Goal: Consume media (video, audio)

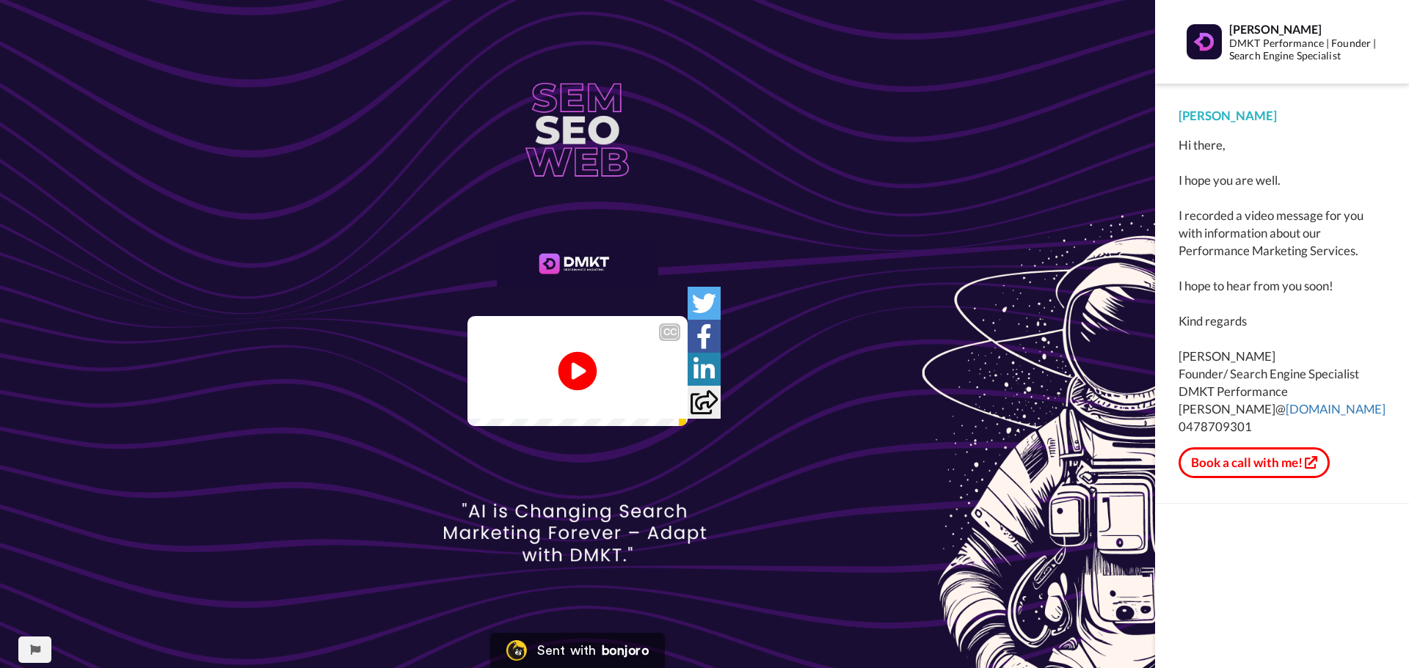
click at [586, 373] on icon at bounding box center [577, 371] width 39 height 39
click at [467, 388] on div "I hope you're well." at bounding box center [577, 380] width 220 height 18
click at [628, 349] on video at bounding box center [577, 371] width 220 height 110
click at [577, 361] on icon at bounding box center [577, 371] width 39 height 39
click at [679, 325] on div "CC" at bounding box center [669, 332] width 18 height 15
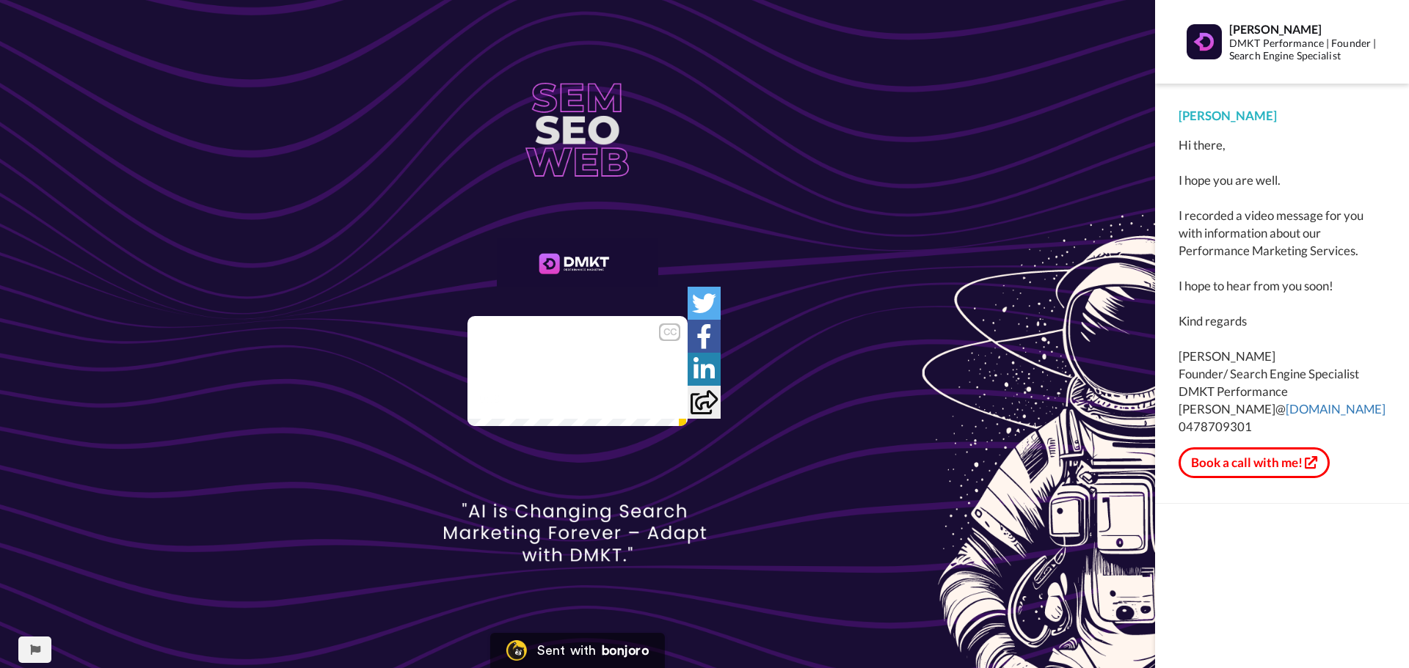
click at [600, 376] on video at bounding box center [577, 371] width 220 height 110
click at [570, 384] on icon at bounding box center [577, 371] width 39 height 39
click at [572, 424] on video at bounding box center [577, 371] width 220 height 110
click at [569, 373] on icon at bounding box center [577, 371] width 39 height 39
click at [565, 382] on icon at bounding box center [577, 371] width 37 height 37
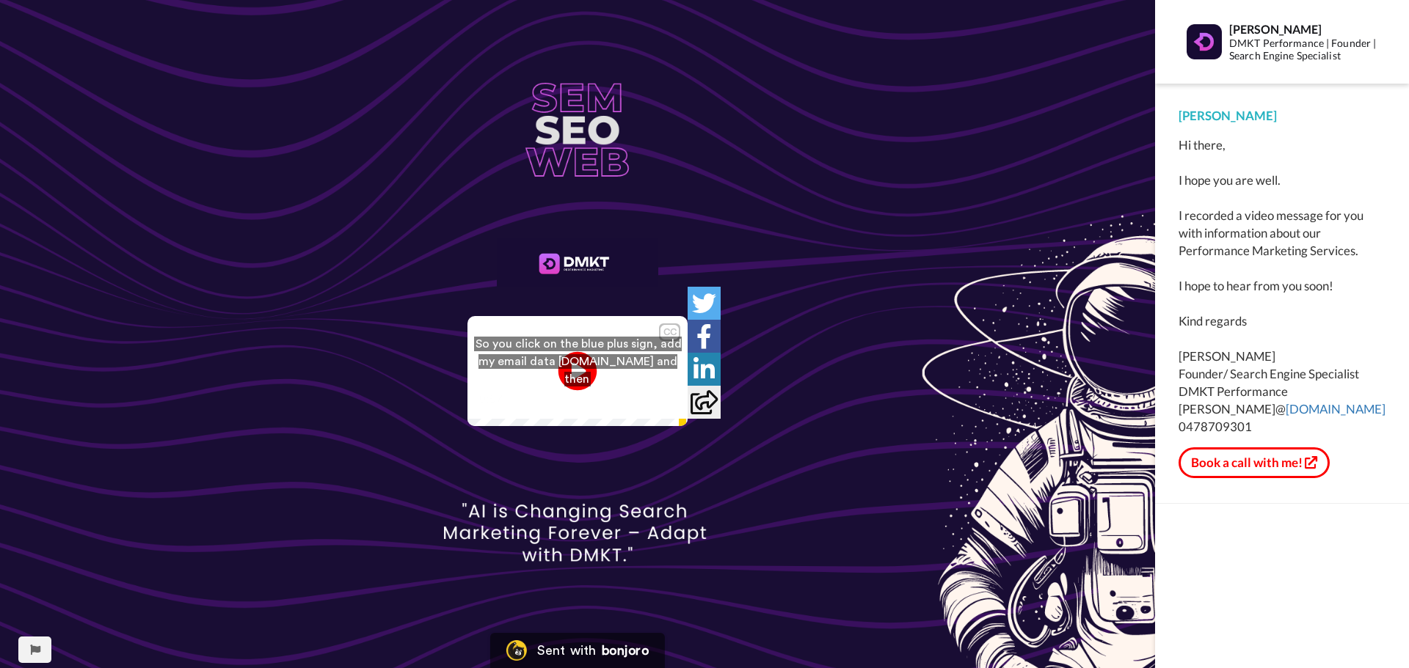
click at [566, 377] on icon at bounding box center [577, 371] width 39 height 39
click at [597, 355] on video at bounding box center [577, 371] width 220 height 110
